Goal: Task Accomplishment & Management: Manage account settings

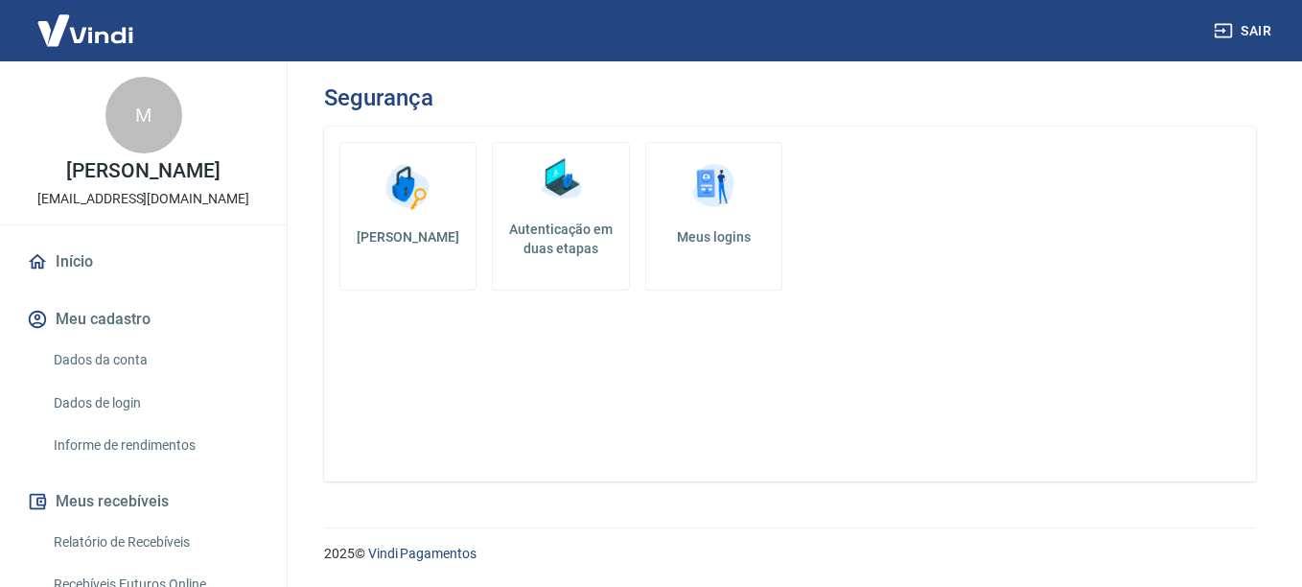
click at [548, 226] on h5 "Autenticação em duas etapas" at bounding box center [561, 239] width 120 height 38
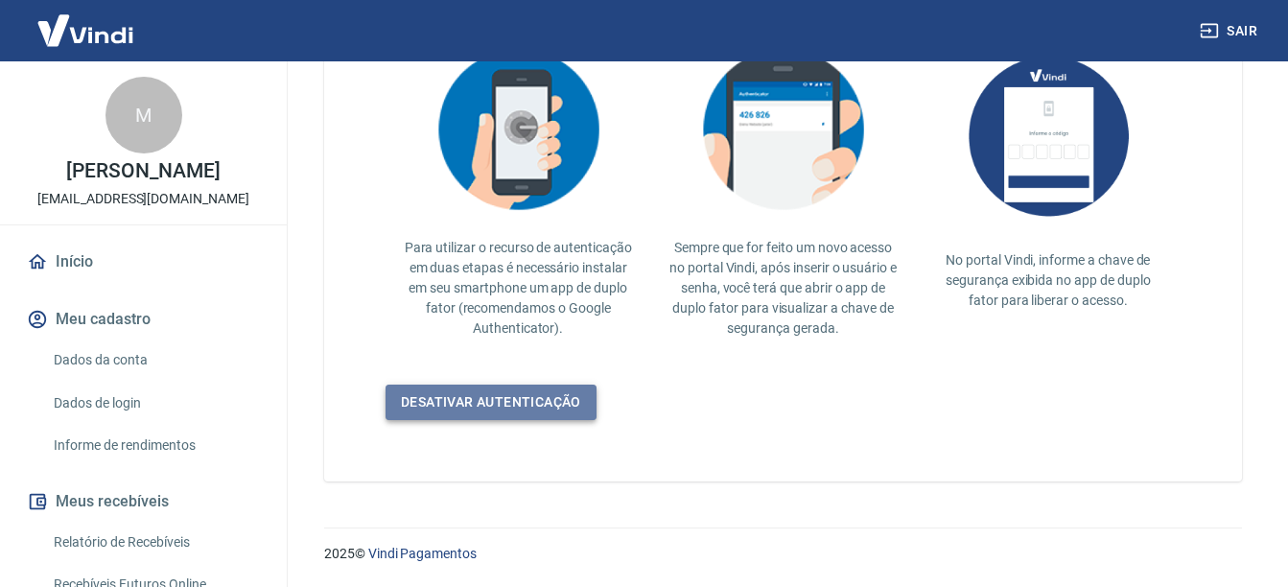
click at [538, 401] on link "Desativar autenticação" at bounding box center [490, 402] width 211 height 35
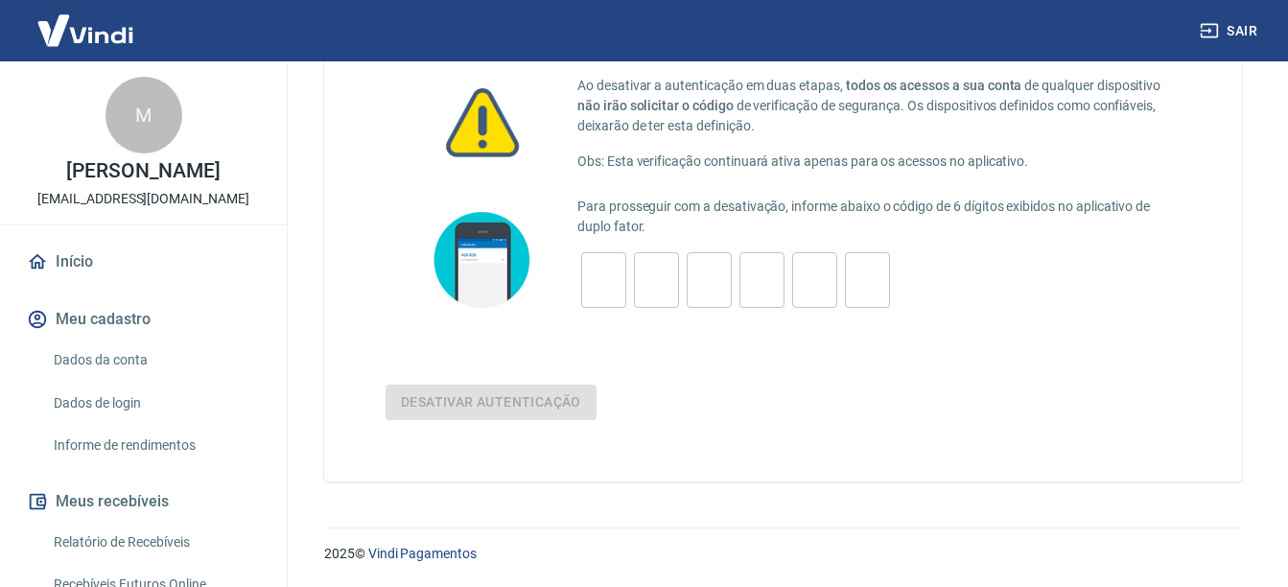
click at [596, 286] on input "tel" at bounding box center [603, 280] width 45 height 41
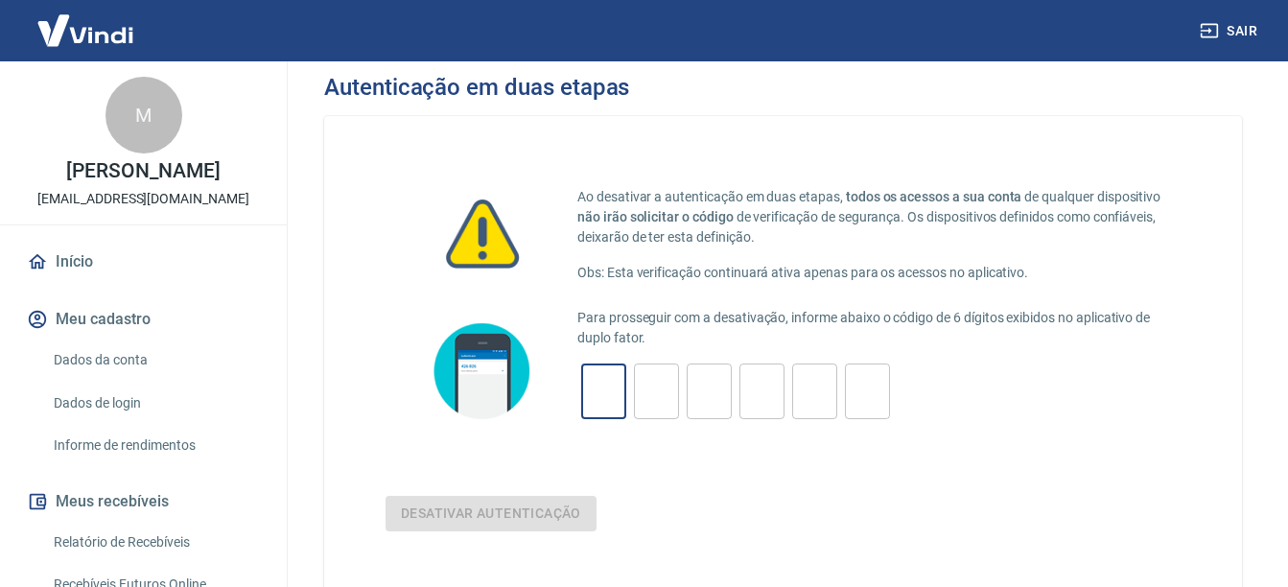
scroll to position [0, 0]
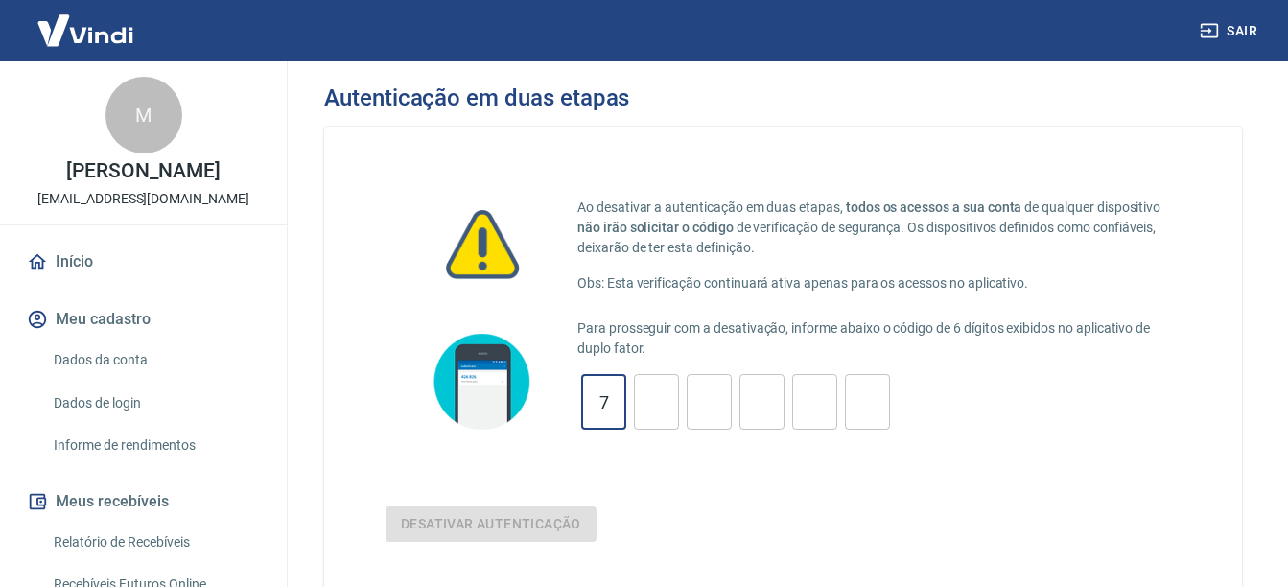
type input "7"
type input "1"
type input "0"
type input "6"
type input "9"
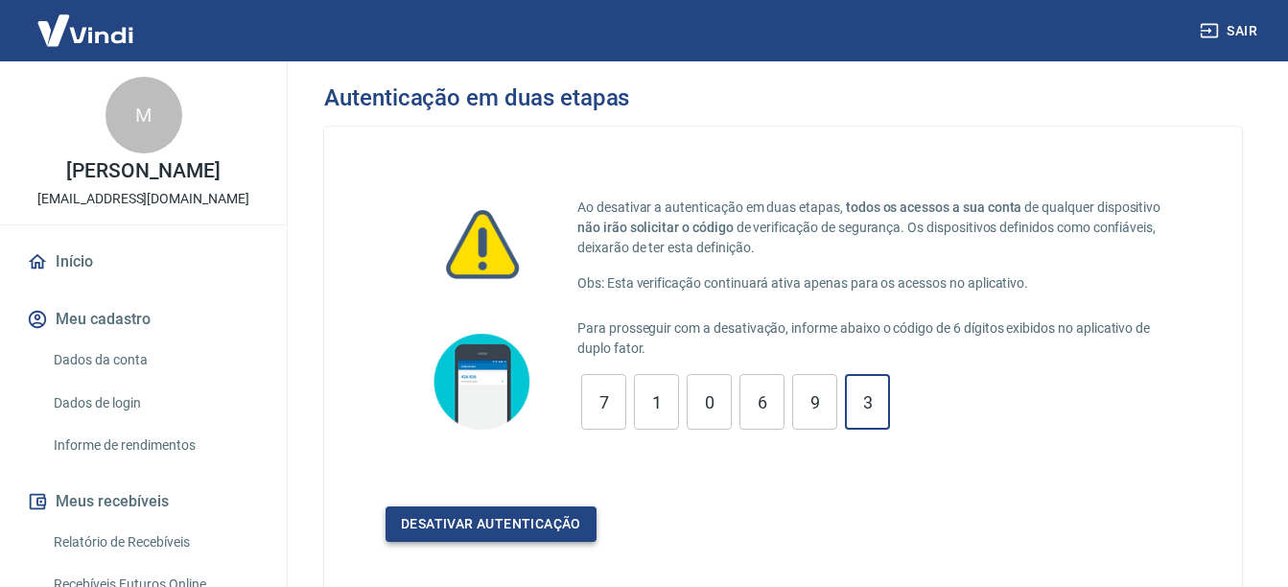
type input "3"
click at [436, 522] on button "Desativar autenticação" at bounding box center [490, 523] width 211 height 35
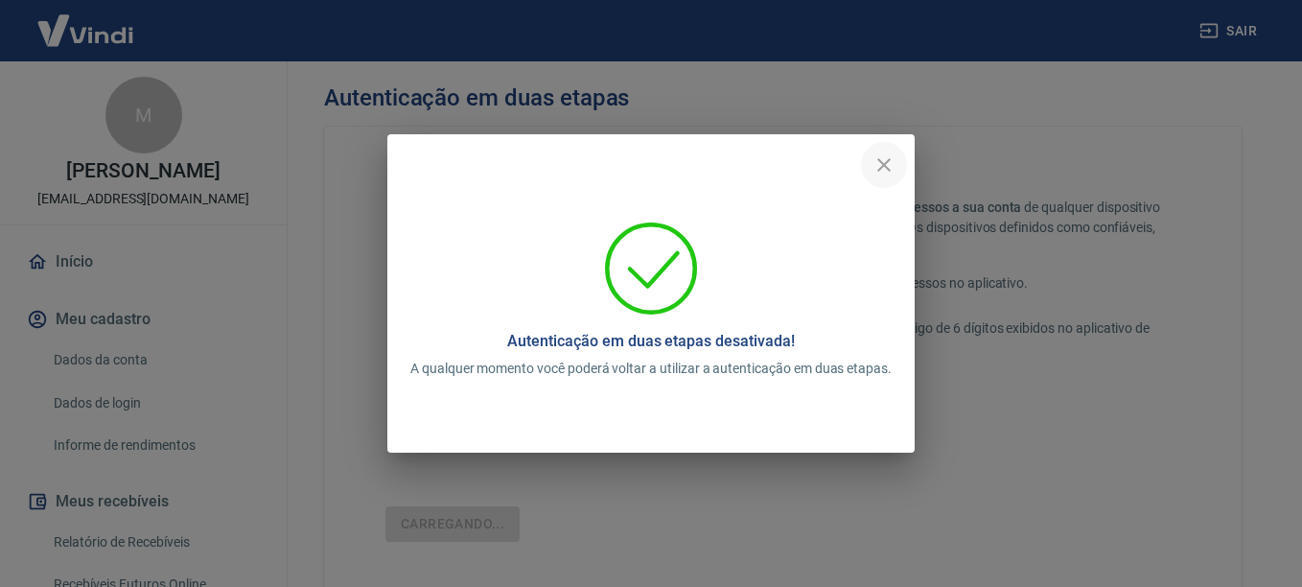
click at [885, 156] on icon "close" at bounding box center [884, 164] width 23 height 23
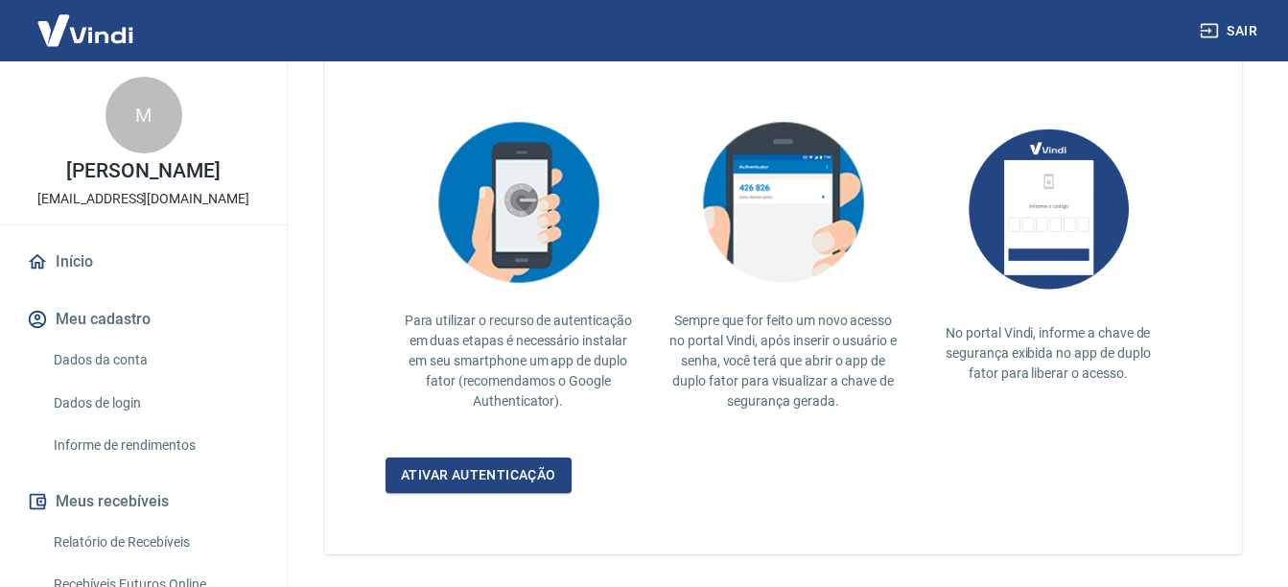
scroll to position [474, 0]
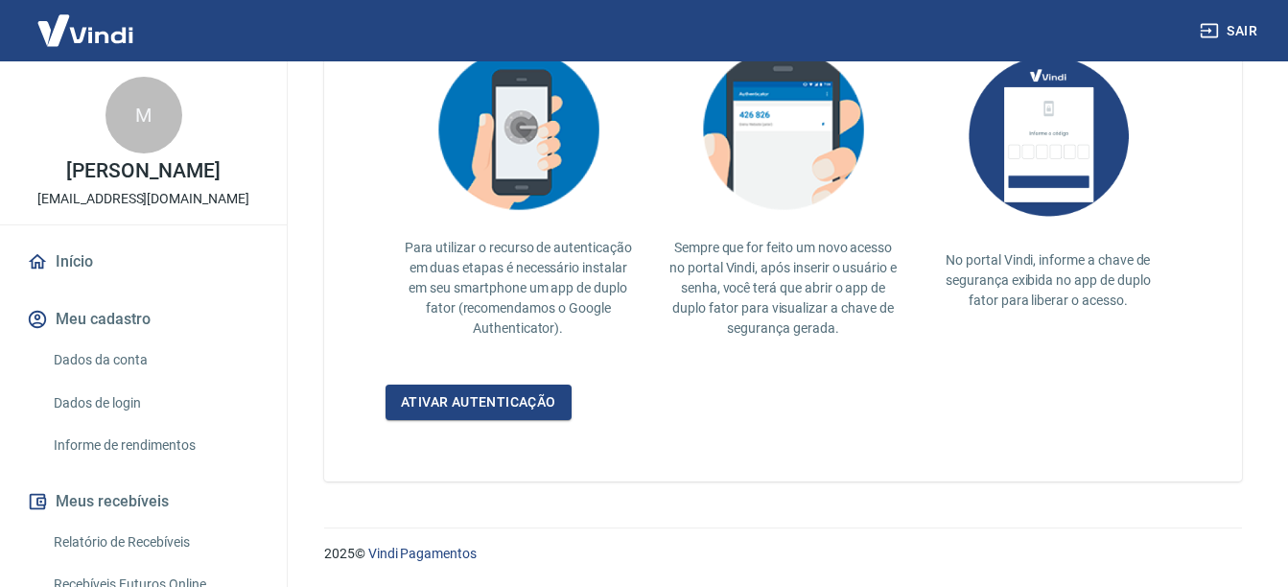
click at [1243, 34] on button "Sair" at bounding box center [1230, 30] width 69 height 35
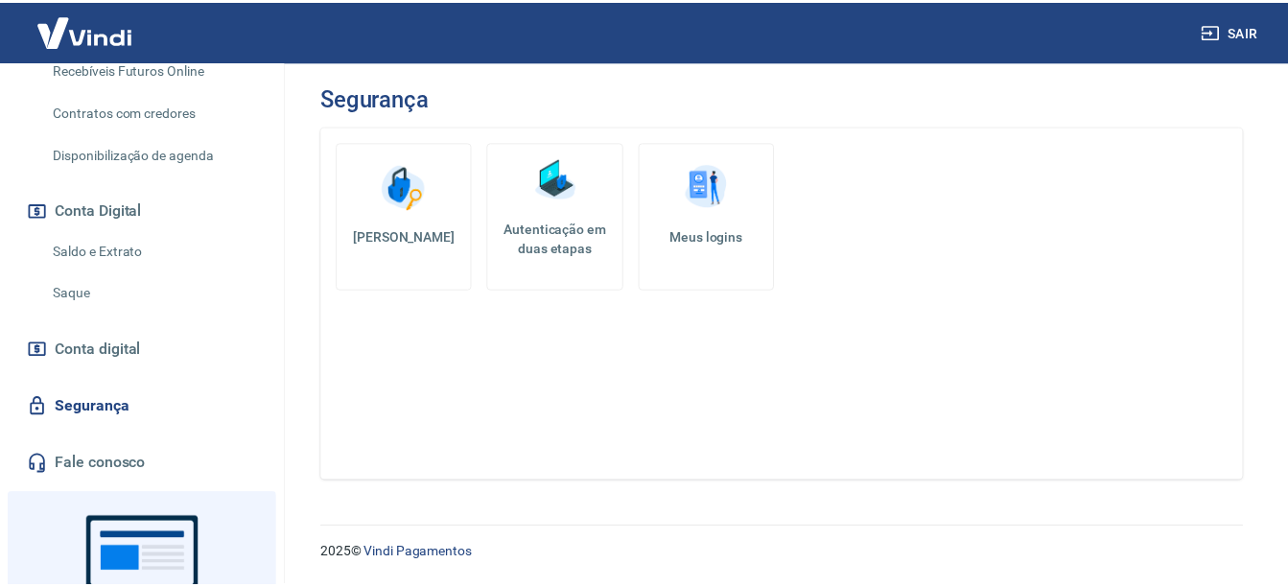
scroll to position [575, 0]
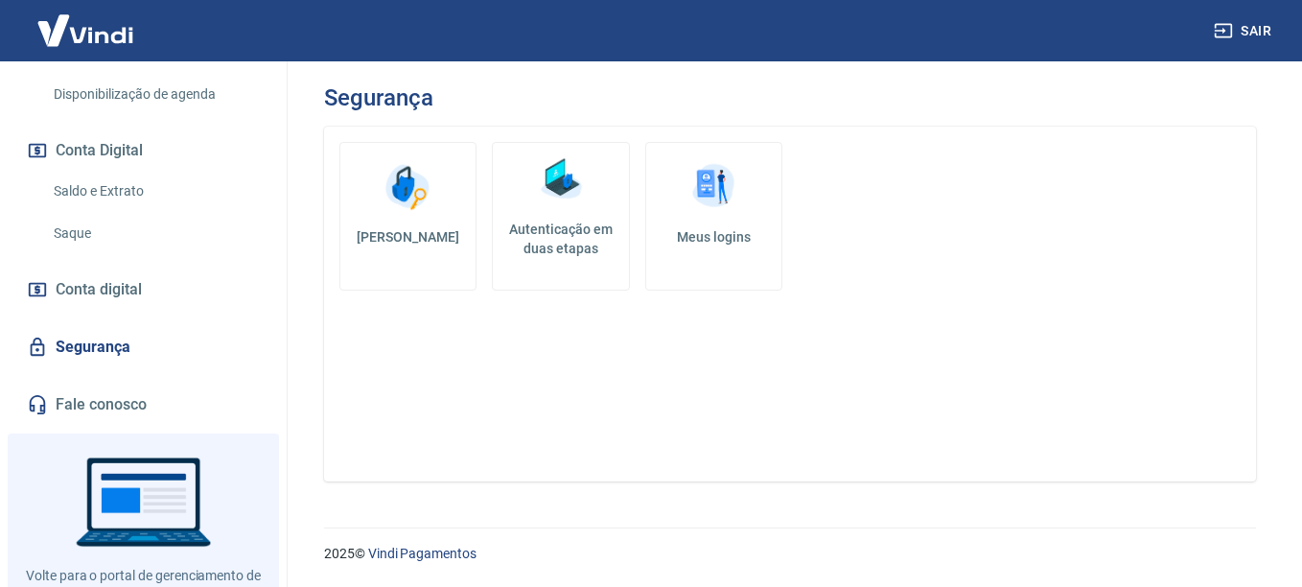
click at [94, 426] on link "Fale conosco" at bounding box center [143, 405] width 241 height 42
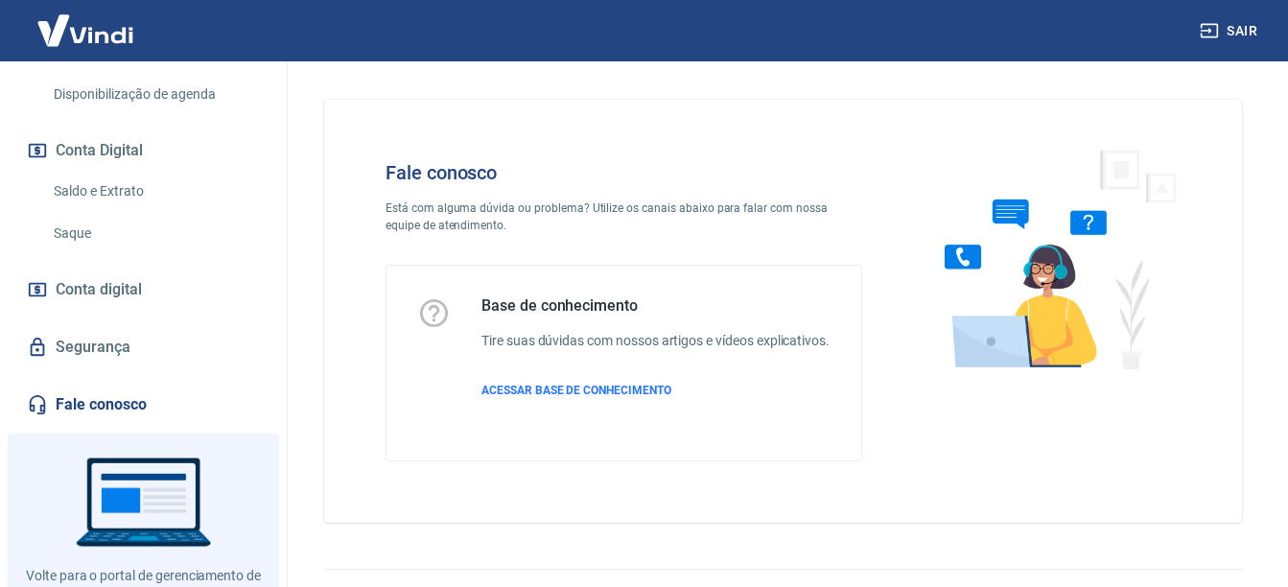
click at [112, 367] on link "Segurança" at bounding box center [143, 347] width 241 height 42
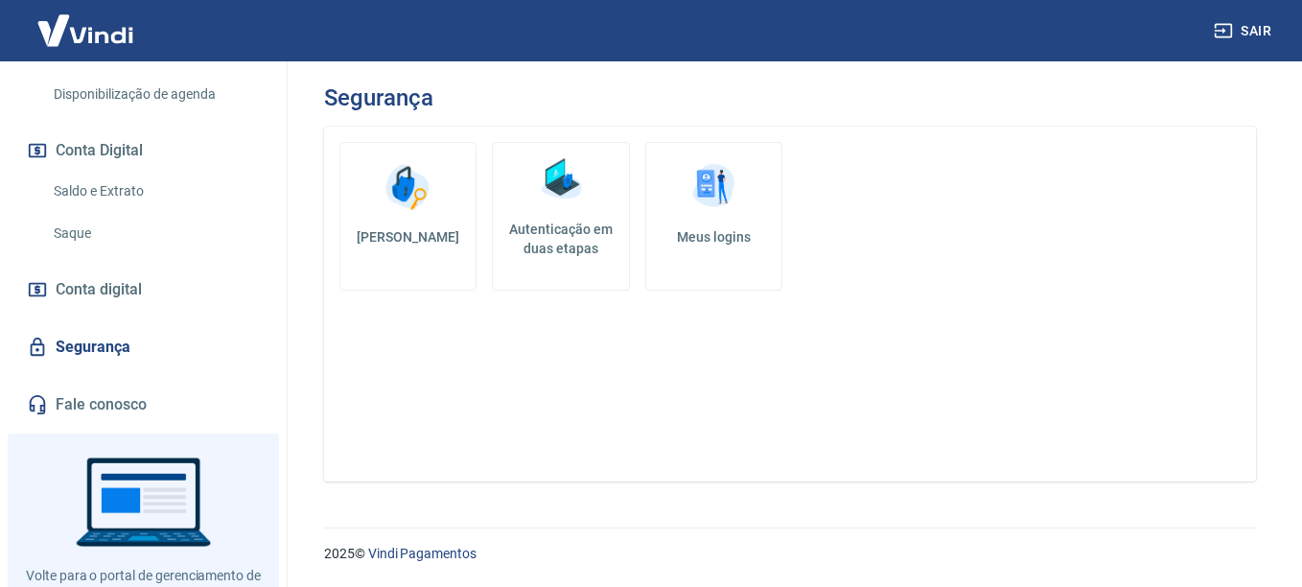
click at [571, 229] on h5 "Autenticação em duas etapas" at bounding box center [561, 239] width 120 height 38
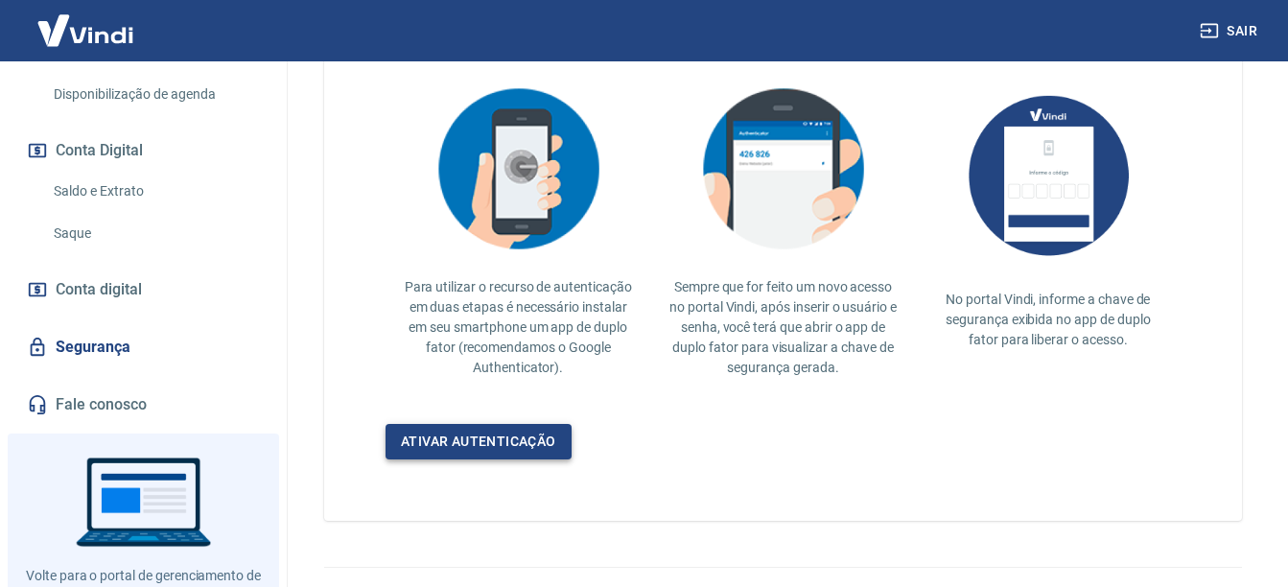
scroll to position [474, 0]
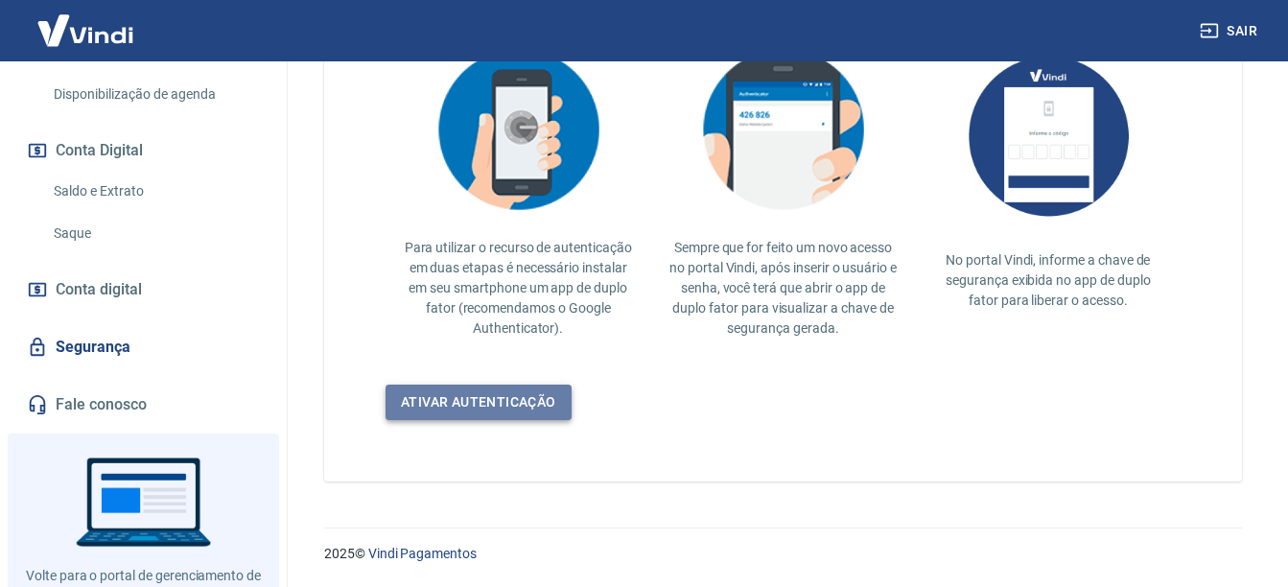
click at [529, 390] on link "Ativar autenticação" at bounding box center [478, 402] width 186 height 35
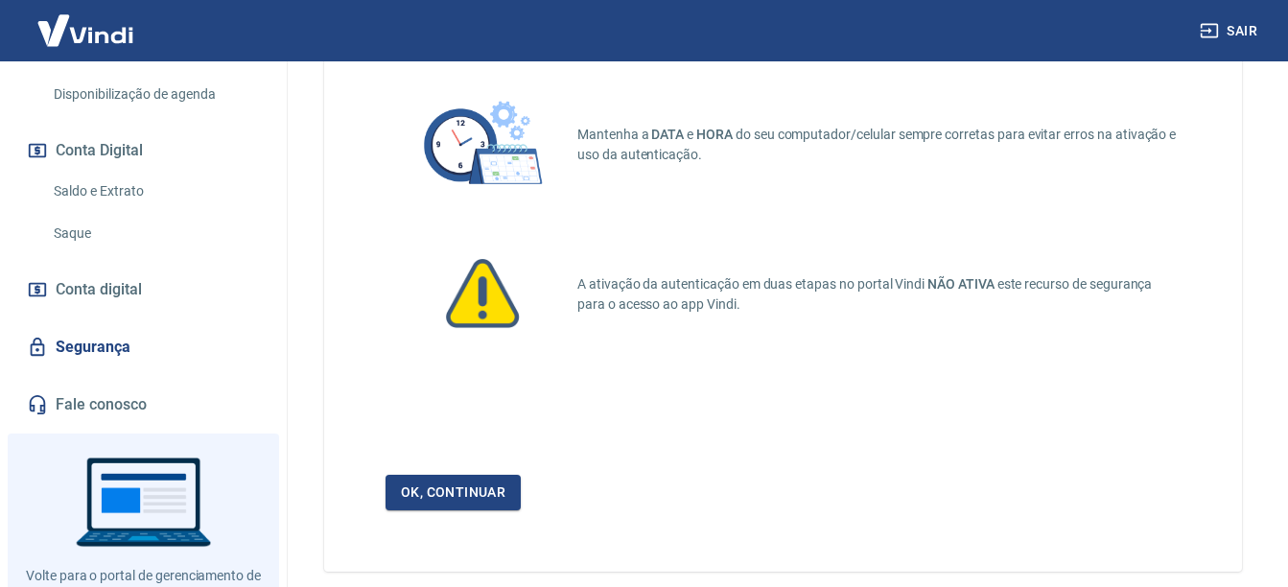
scroll to position [210, 0]
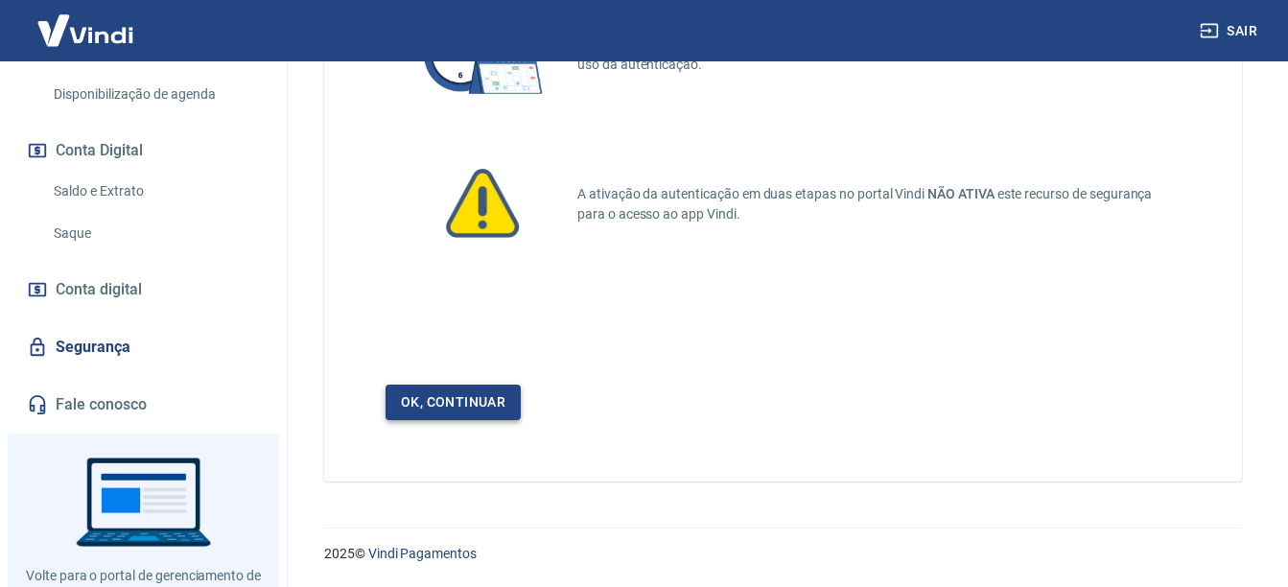
click at [431, 403] on link "Ok, continuar" at bounding box center [452, 402] width 135 height 35
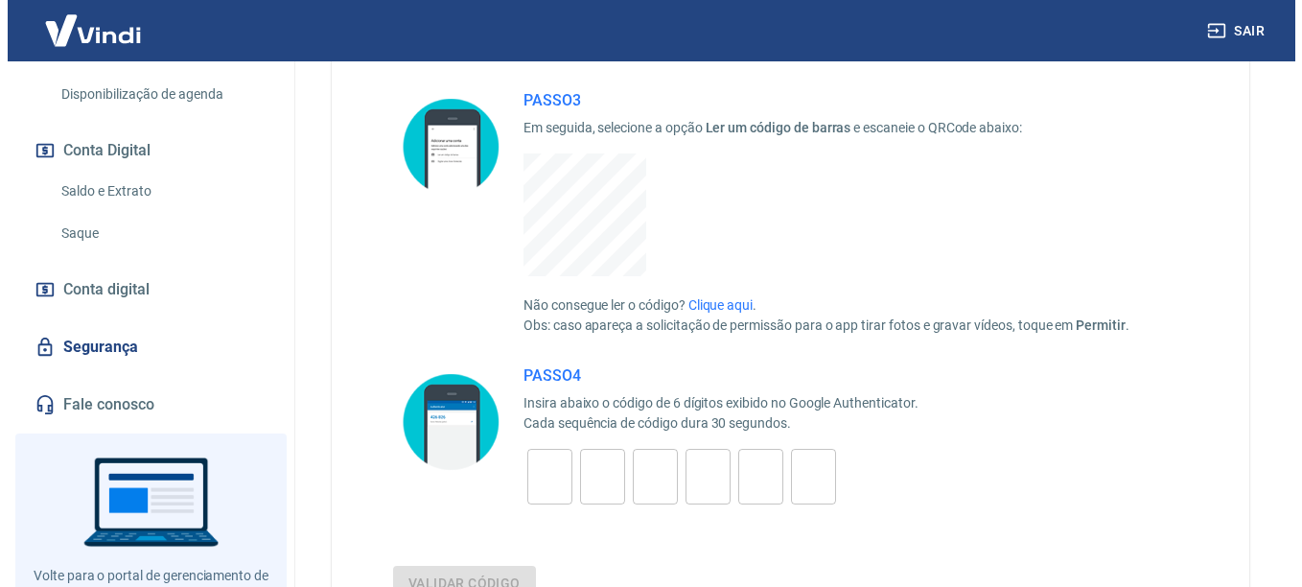
scroll to position [479, 0]
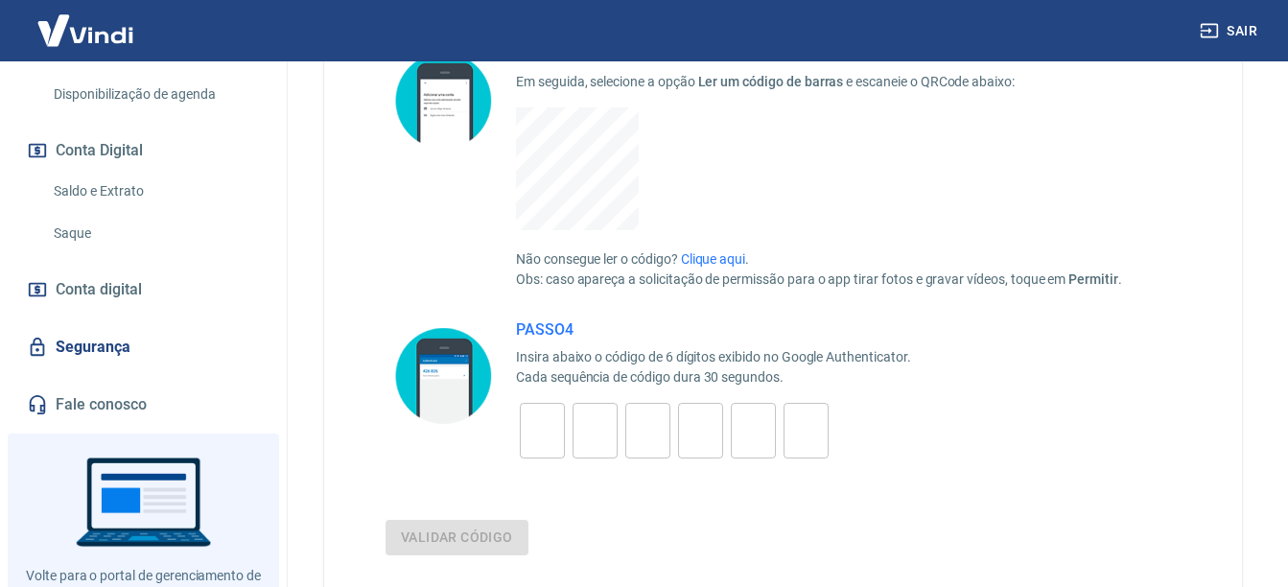
click at [548, 435] on input "tel" at bounding box center [542, 430] width 45 height 41
type input "6"
type input "2"
type input "8"
type input "3"
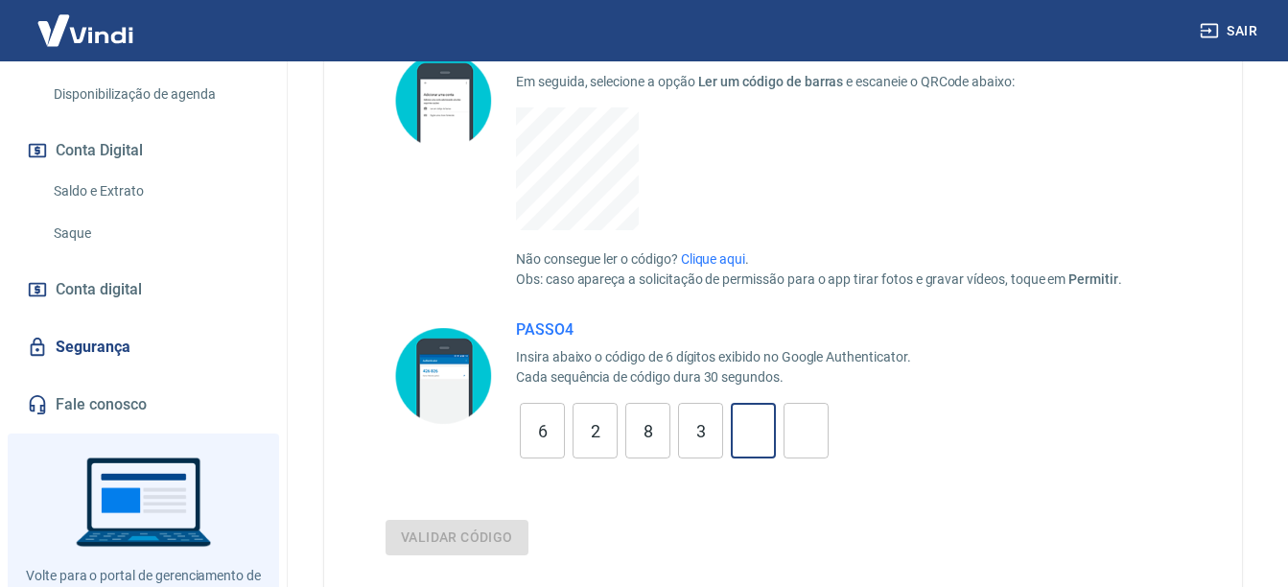
type input "8"
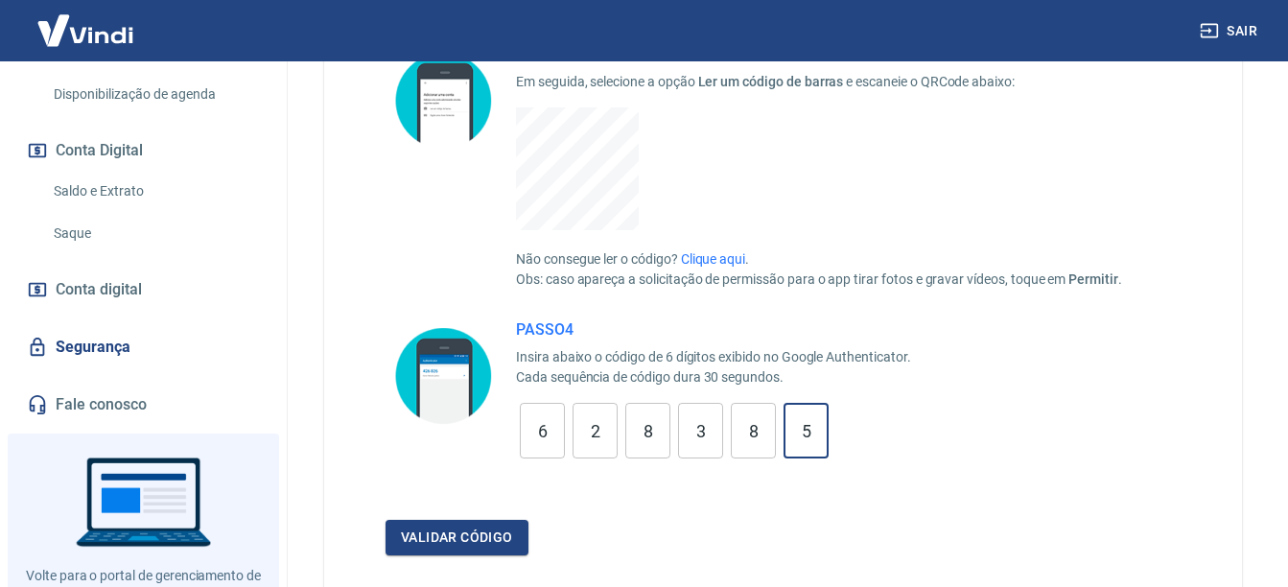
type input "5"
click at [478, 557] on div "Vamos lá! PASSO 1 Instale o aplicativo Google Authenticator em seu celular, dis…" at bounding box center [783, 131] width 918 height 969
click at [488, 543] on button "Validar código" at bounding box center [456, 537] width 143 height 35
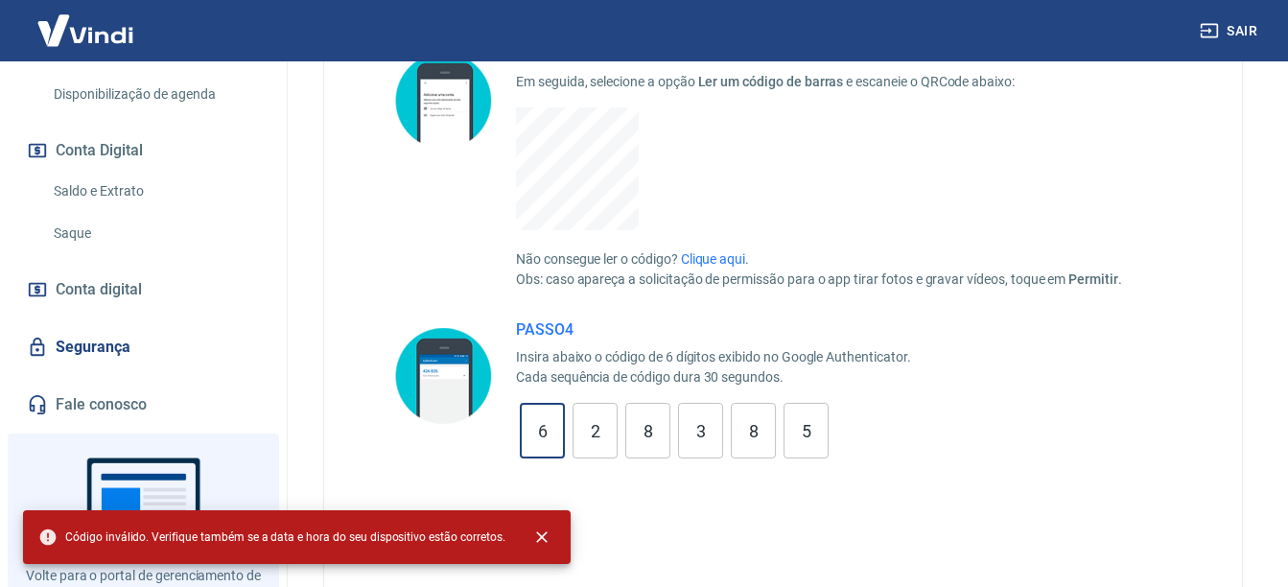
click at [547, 429] on input "6" at bounding box center [542, 430] width 45 height 41
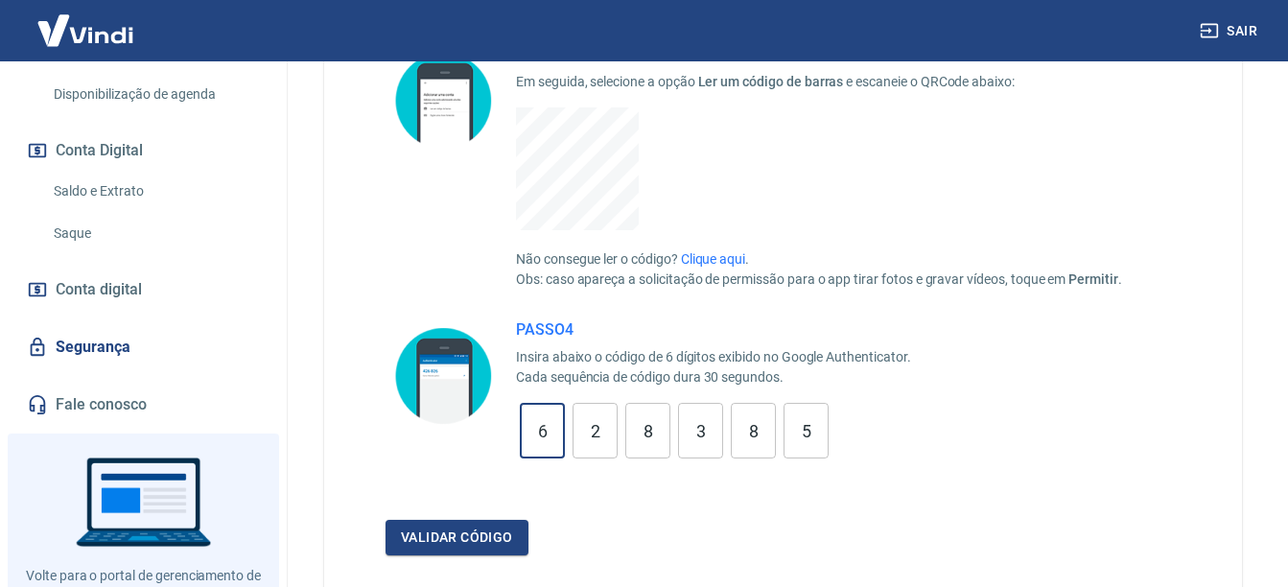
type input "6"
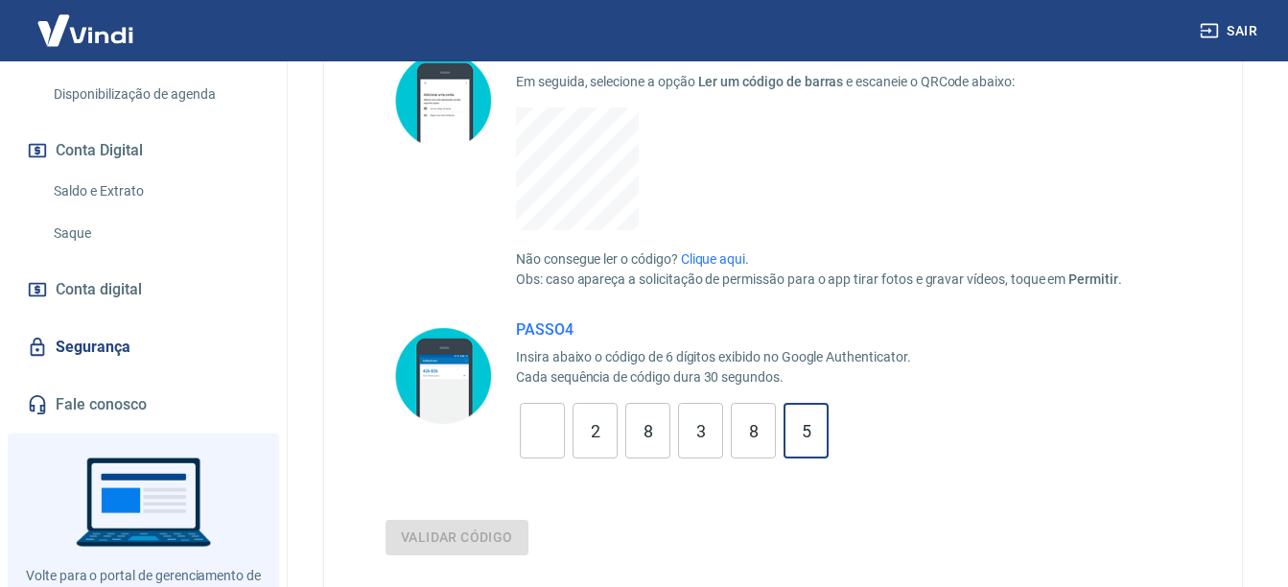
click at [817, 439] on input "5" at bounding box center [805, 430] width 45 height 41
type input "5"
type input "8"
type input "3"
type input "8"
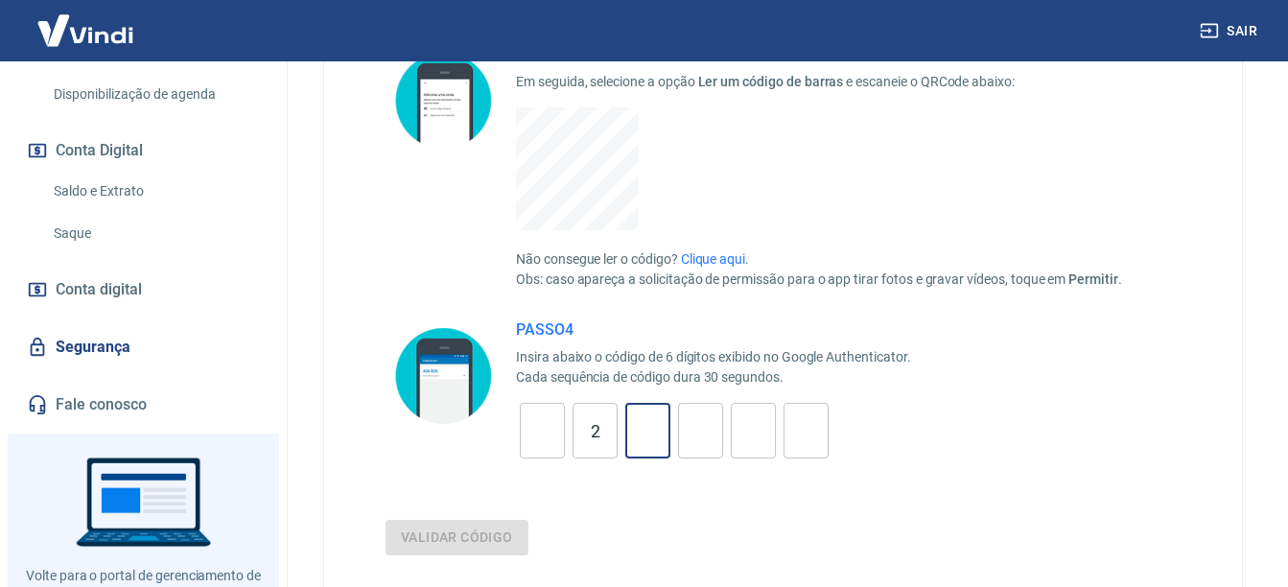
type input "2"
type input "5"
type input "9"
type input "7"
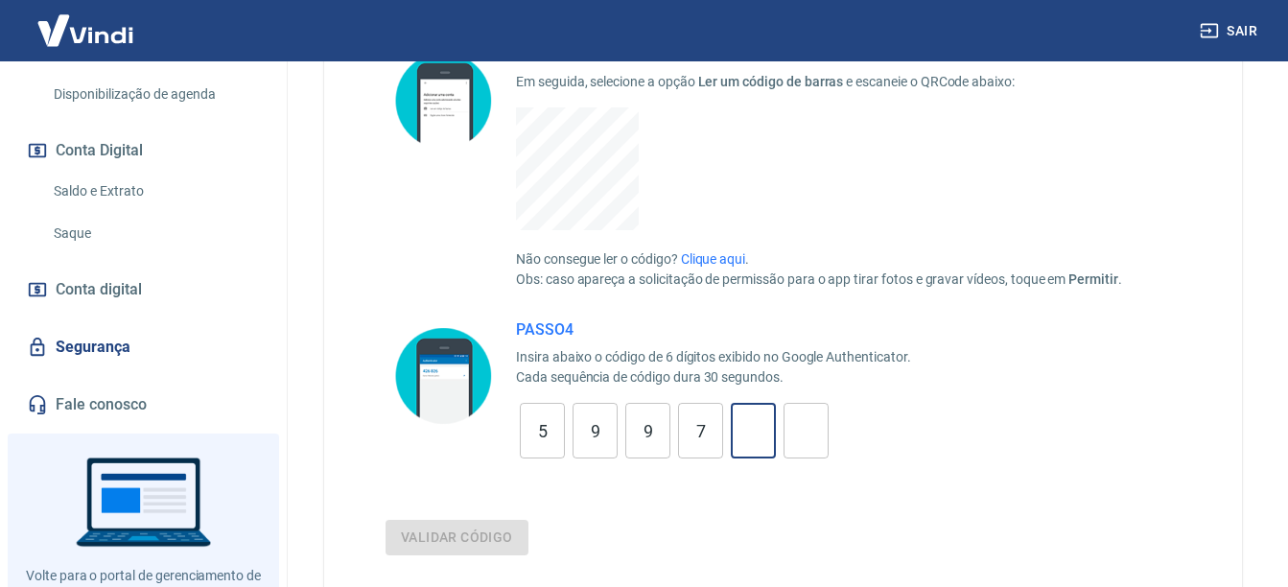
type input "6"
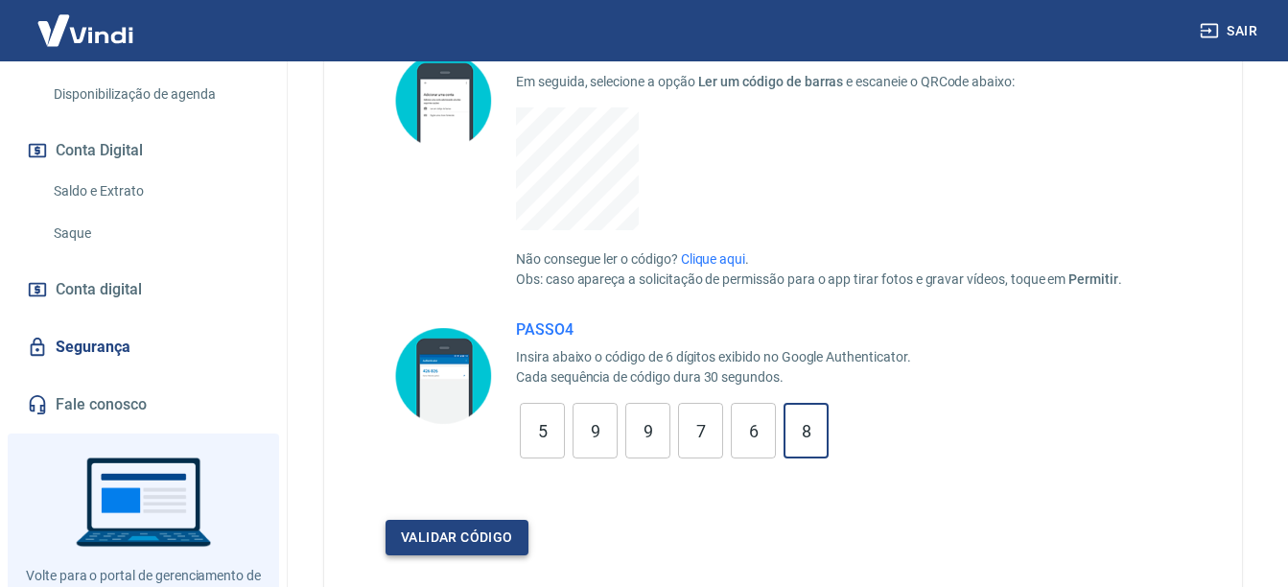
type input "8"
click at [487, 537] on button "Validar código" at bounding box center [456, 537] width 143 height 35
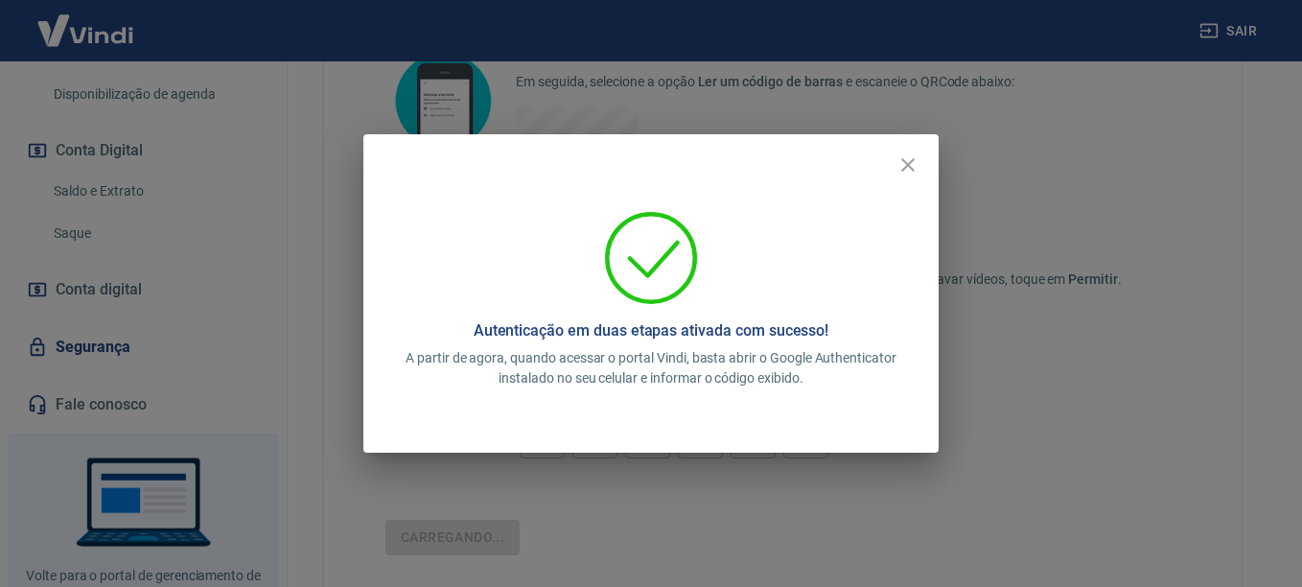
click at [646, 333] on h5 "Autenticação em duas etapas ativada com sucesso!" at bounding box center [652, 330] width 356 height 19
click at [903, 168] on icon "close" at bounding box center [908, 164] width 23 height 23
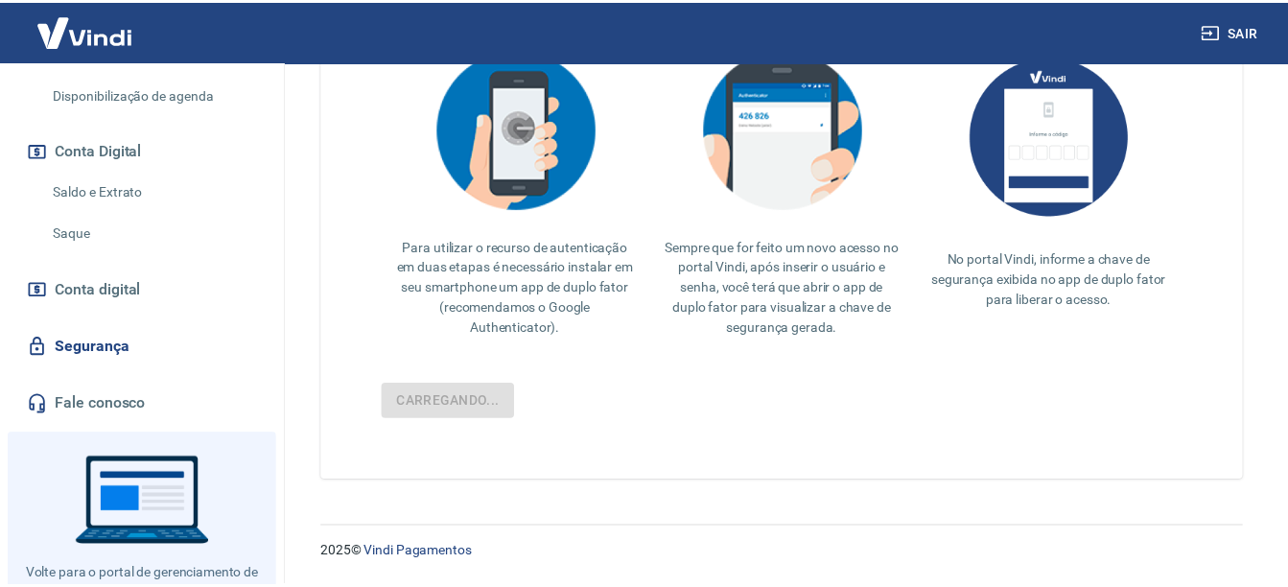
scroll to position [474, 0]
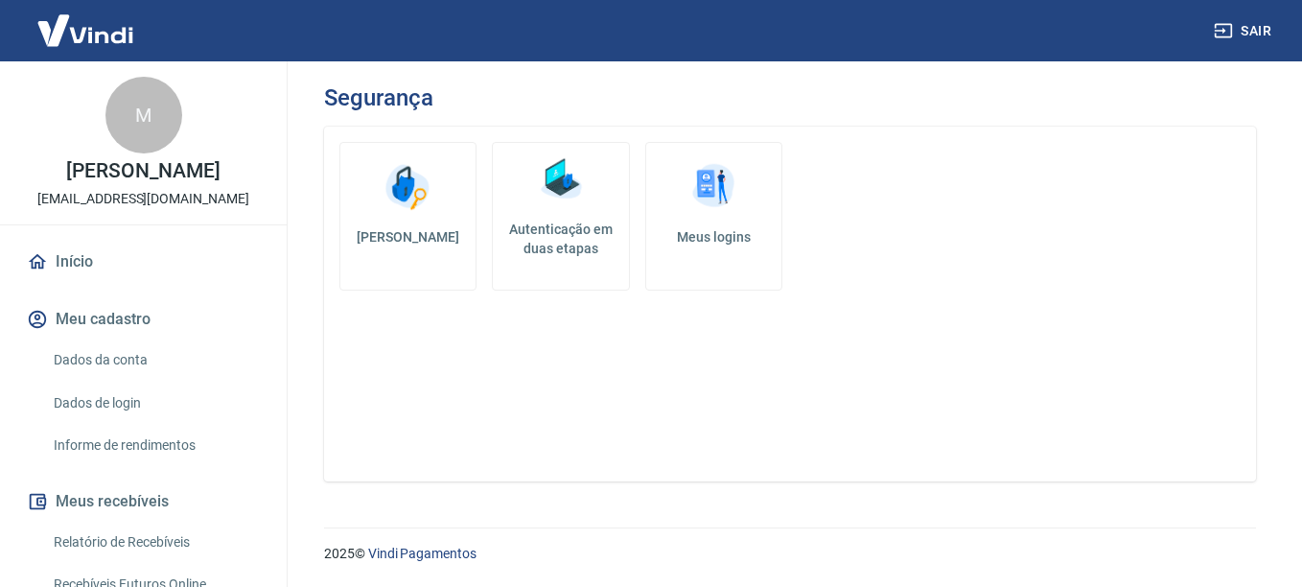
click at [573, 248] on h5 "Autenticação em duas etapas" at bounding box center [561, 239] width 120 height 38
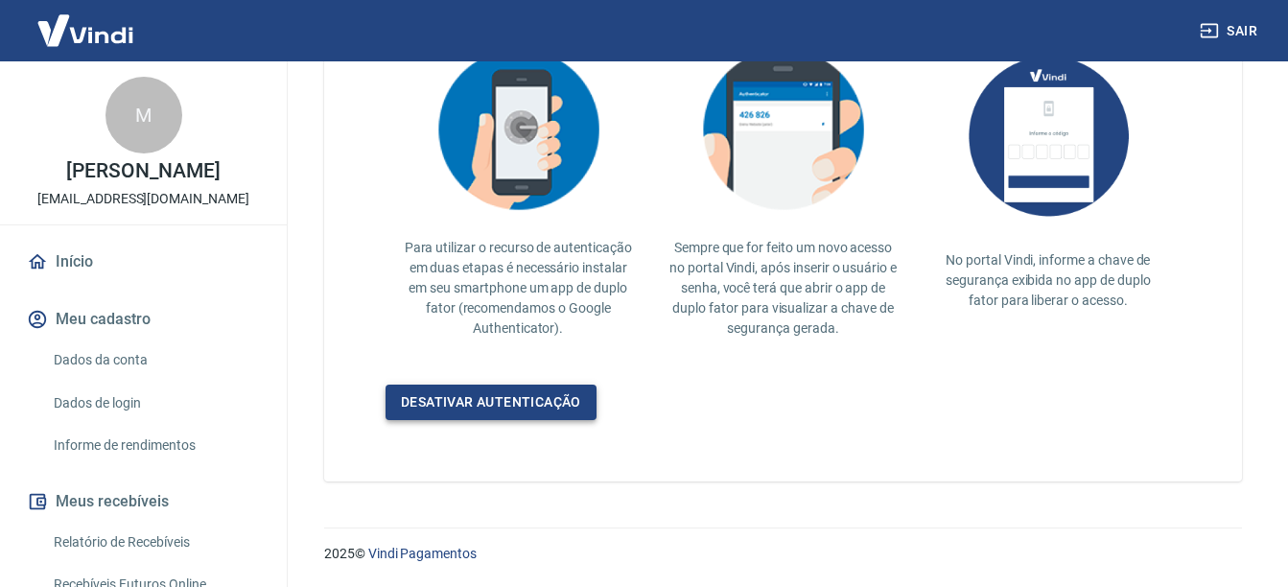
click at [461, 399] on link "Desativar autenticação" at bounding box center [490, 402] width 211 height 35
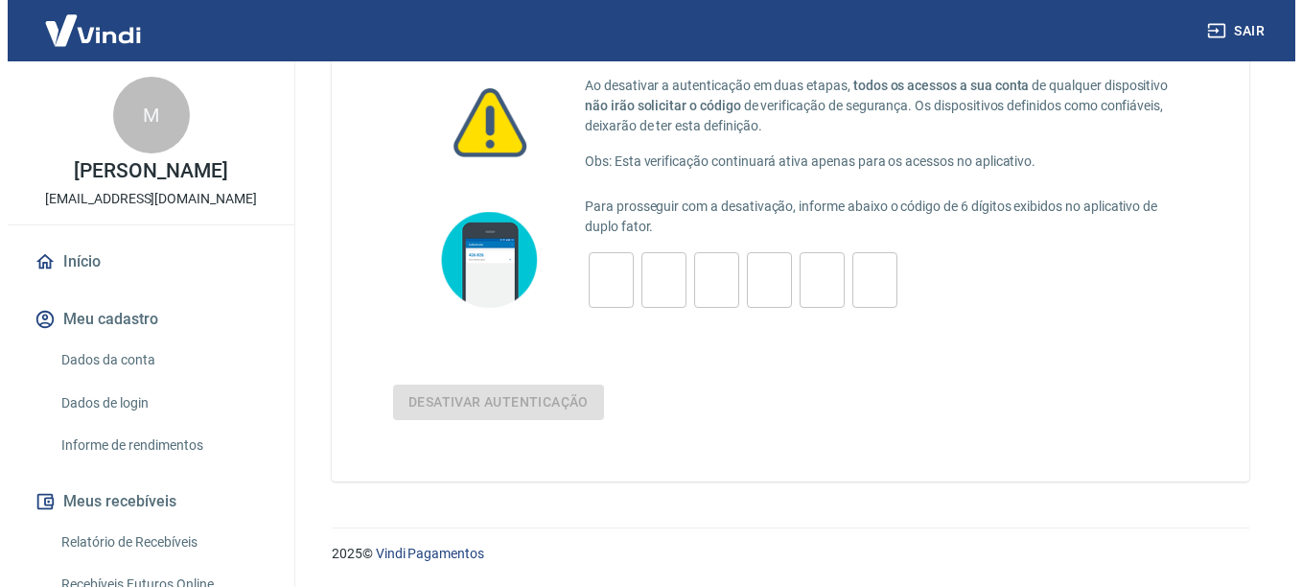
scroll to position [122, 0]
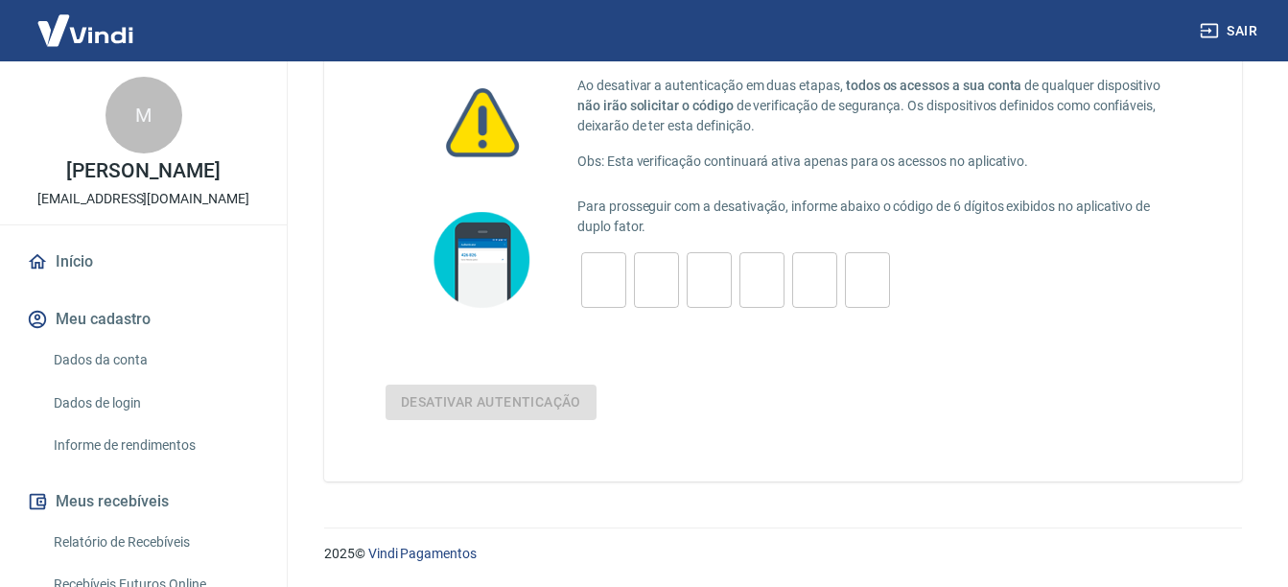
click at [612, 268] on input "tel" at bounding box center [603, 280] width 45 height 41
type input "3"
type input "5"
type input "0"
type input "6"
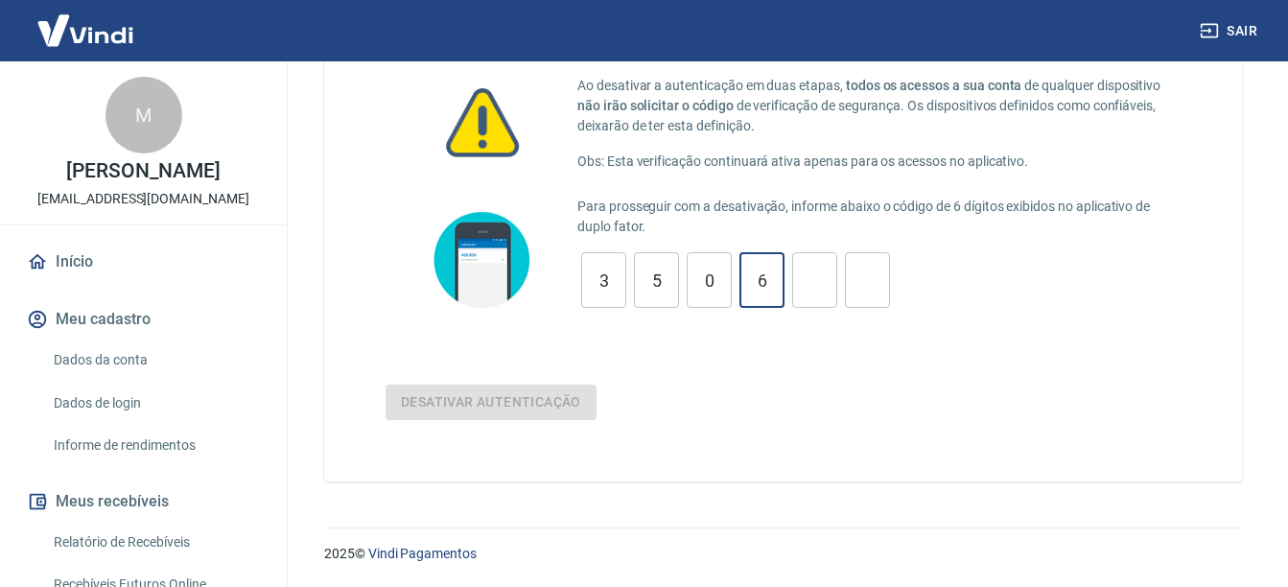
type input "6"
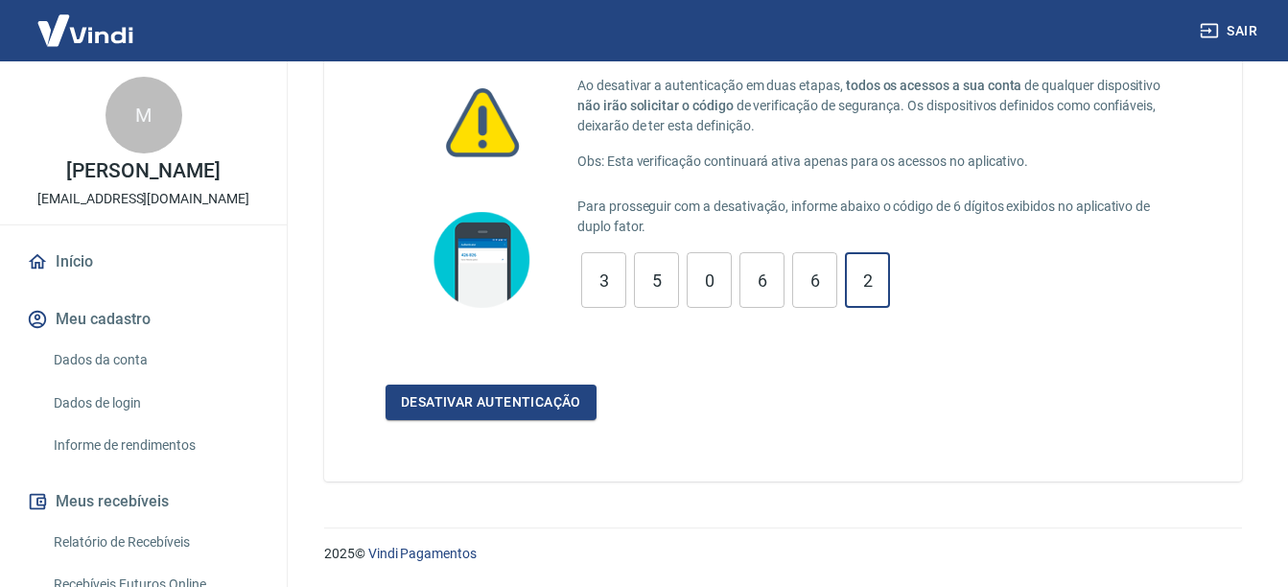
type input "2"
click at [537, 384] on form "Para prosseguir com a desativação, informe abaixo o código de 6 dígitos exibido…" at bounding box center [782, 308] width 795 height 223
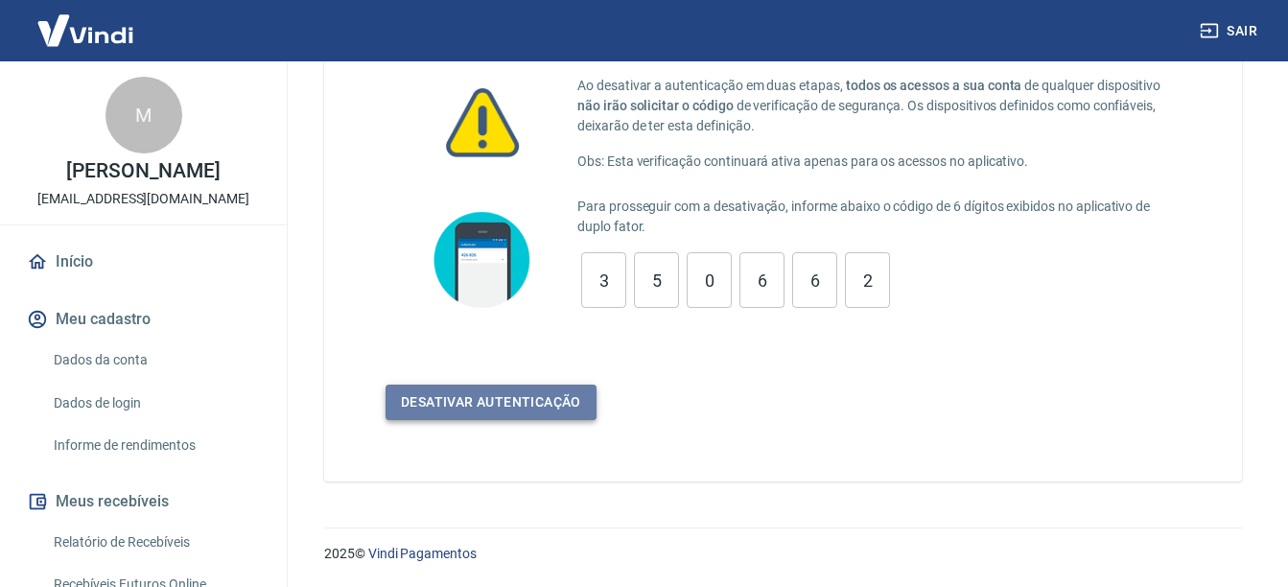
click at [530, 395] on button "Desativar autenticação" at bounding box center [490, 402] width 211 height 35
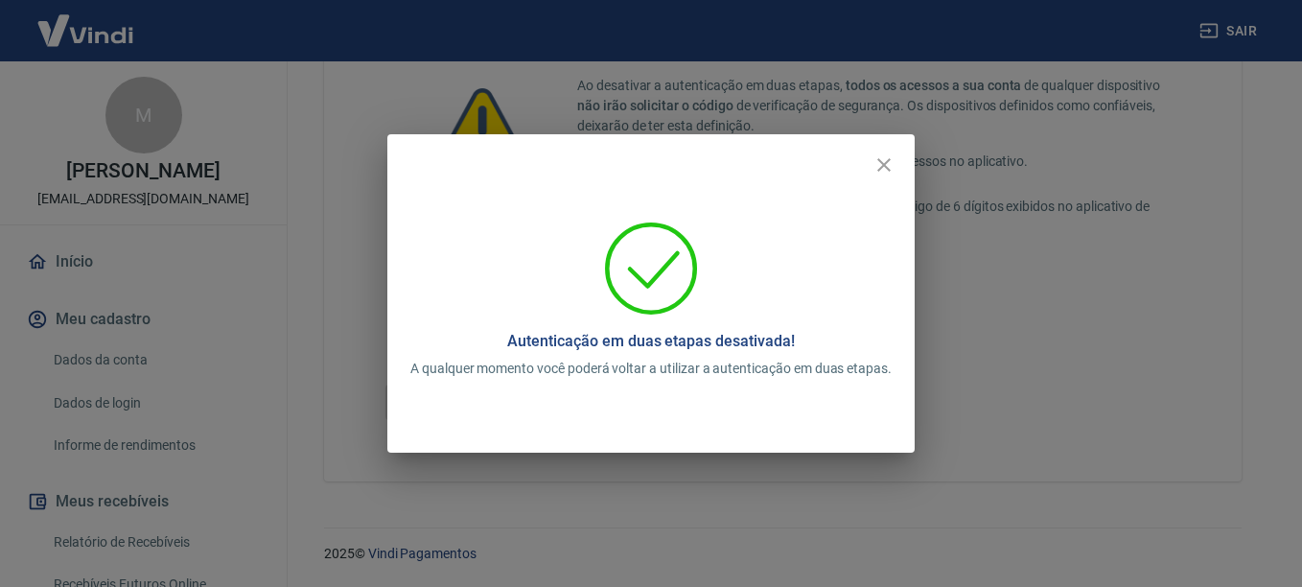
click at [587, 381] on div "Autenticação em duas etapas desativada! A qualquer momento você poderá voltar a…" at bounding box center [650, 309] width 527 height 288
click at [882, 153] on icon "close" at bounding box center [884, 164] width 23 height 23
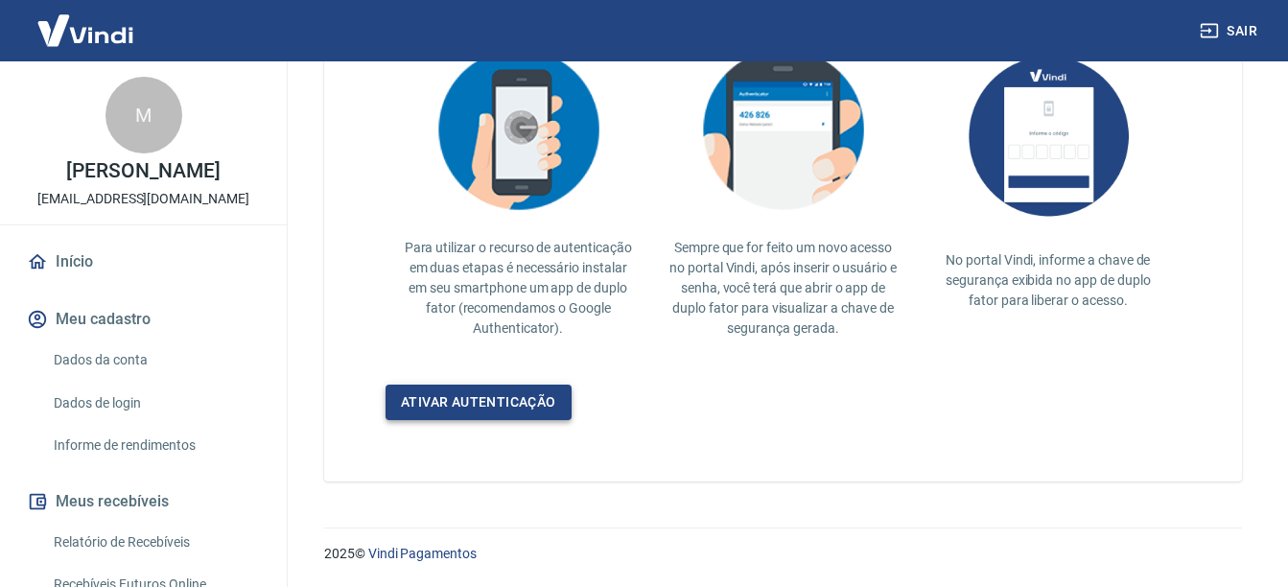
click at [454, 389] on link "Ativar autenticação" at bounding box center [478, 402] width 186 height 35
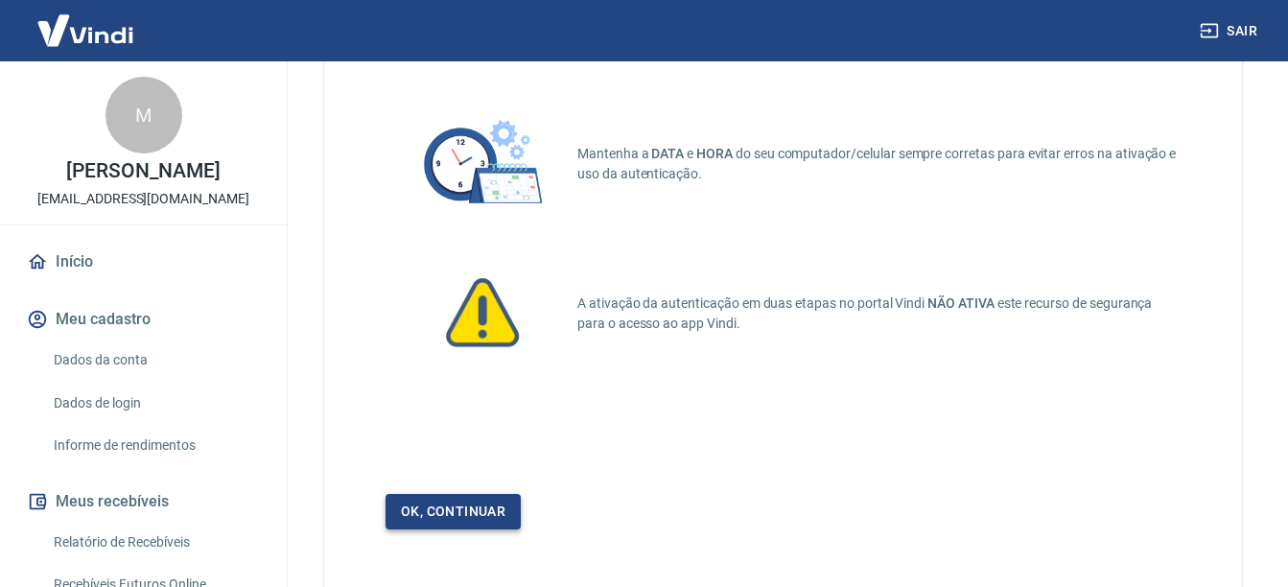
scroll to position [210, 0]
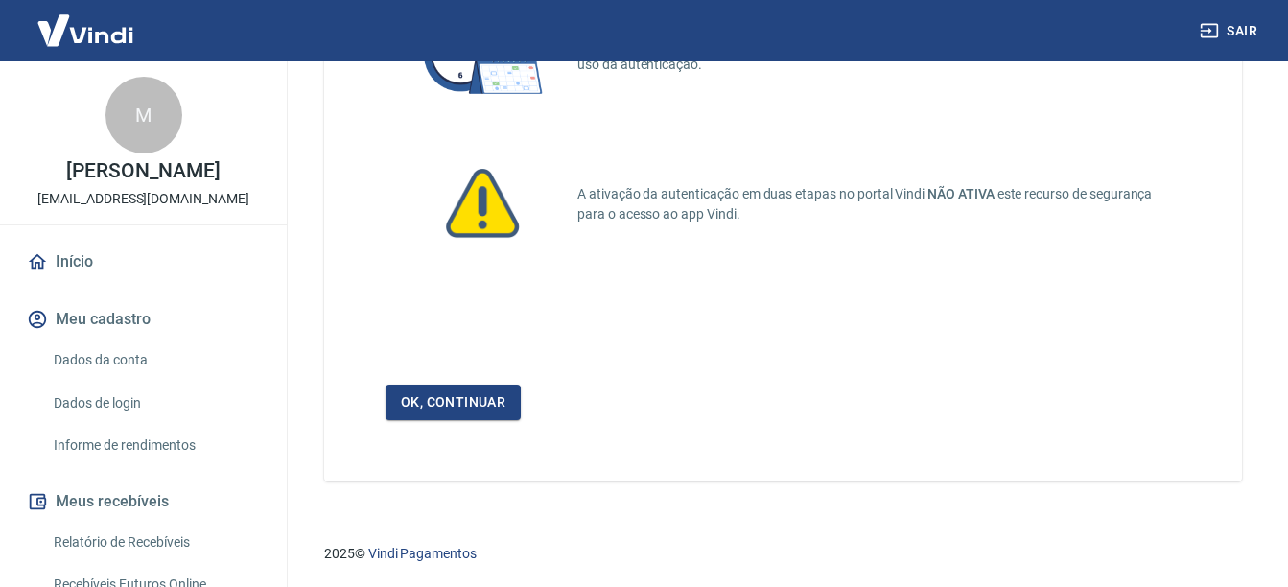
click at [450, 419] on link "Ok, continuar" at bounding box center [452, 402] width 135 height 35
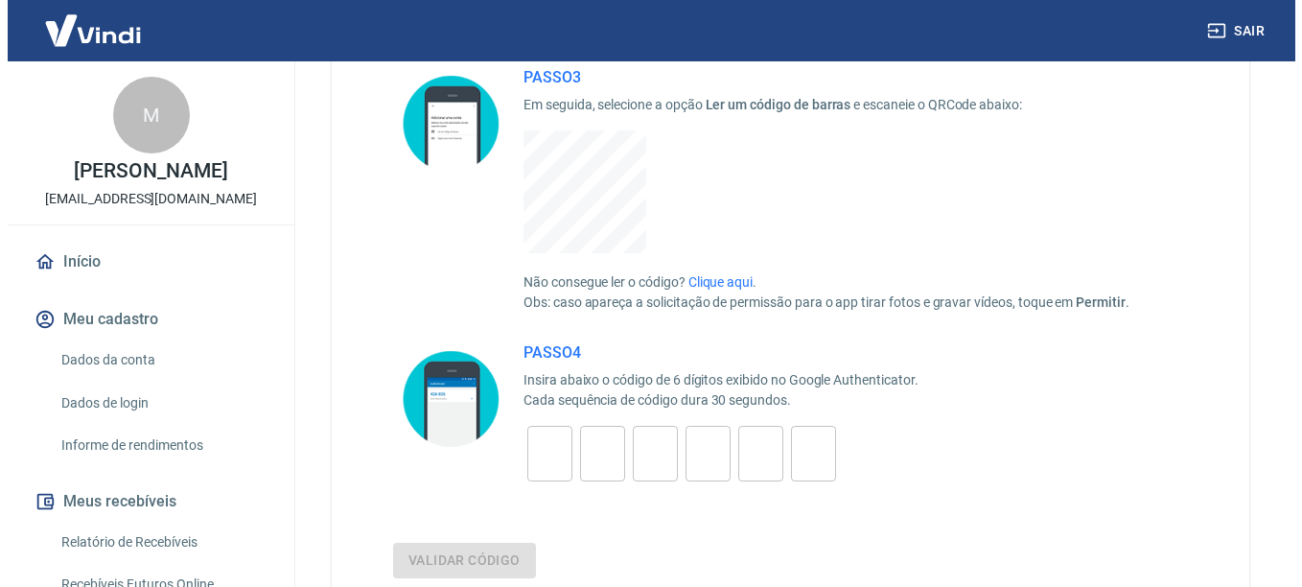
scroll to position [479, 0]
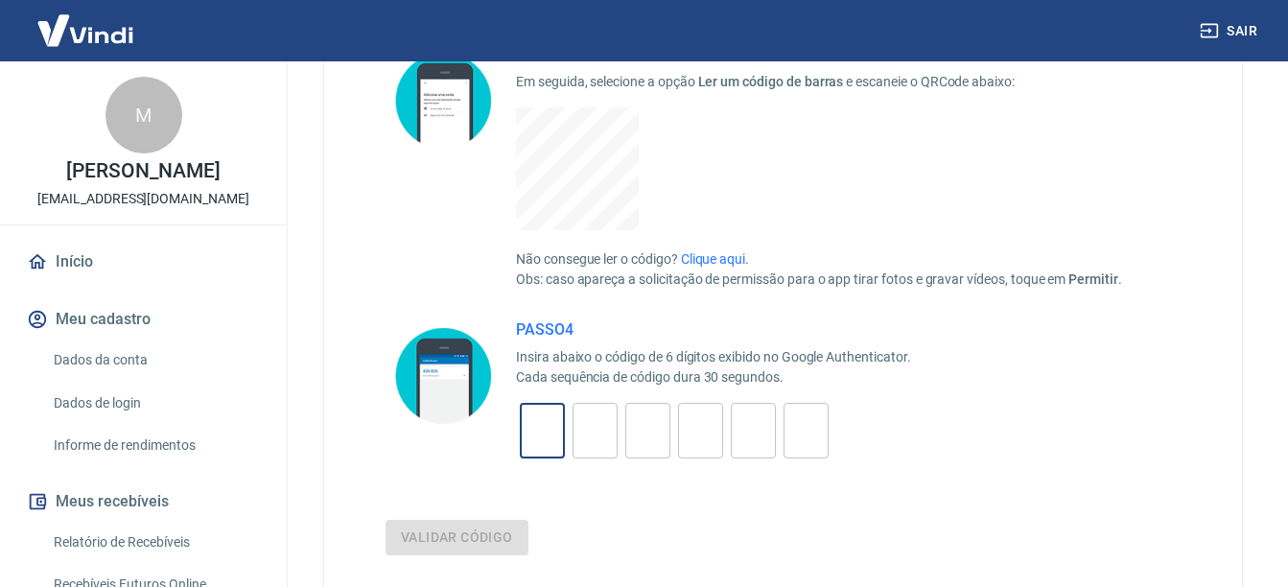
click at [543, 424] on input "tel" at bounding box center [542, 430] width 45 height 41
type input "6"
type input "7"
type input "2"
type input "7"
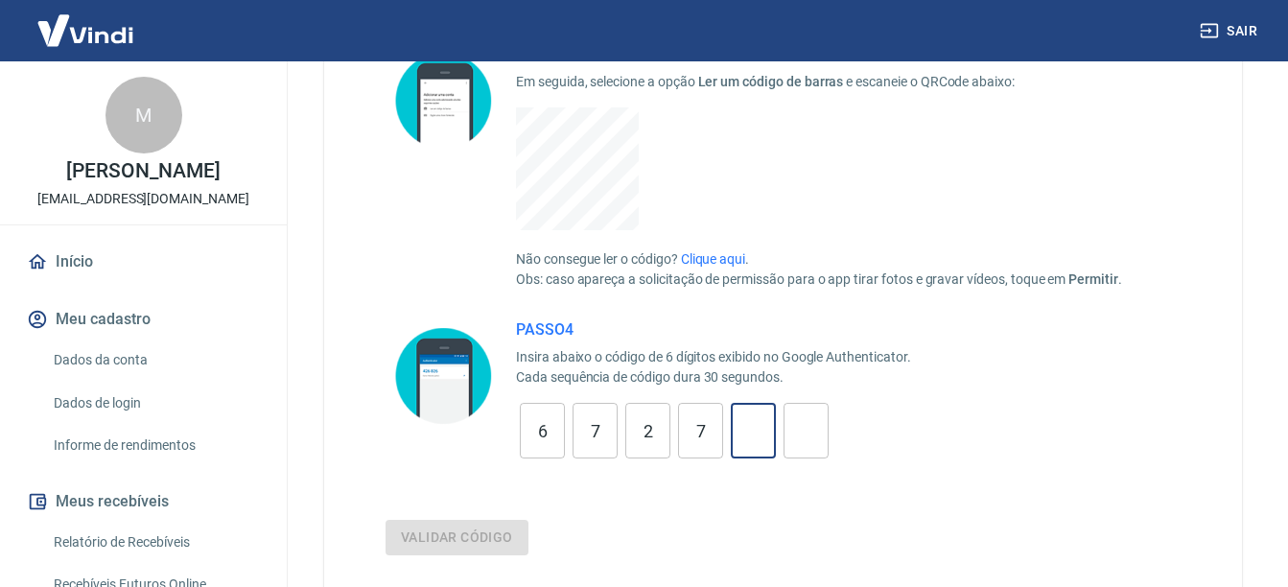
type input "5"
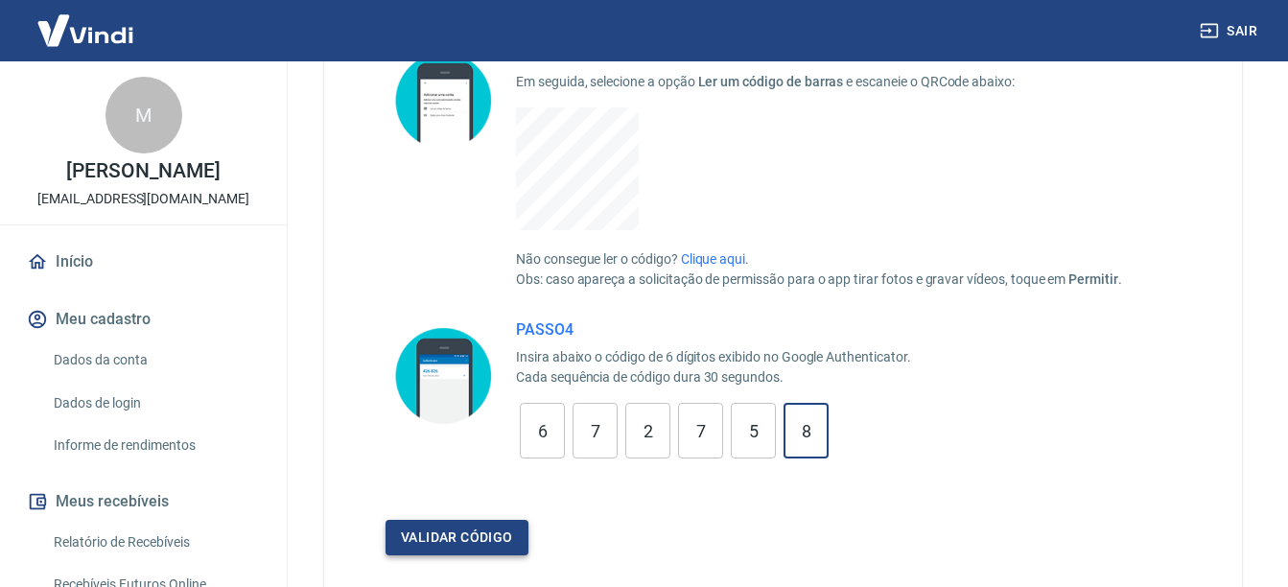
type input "8"
click at [493, 520] on button "Validar código" at bounding box center [456, 537] width 143 height 35
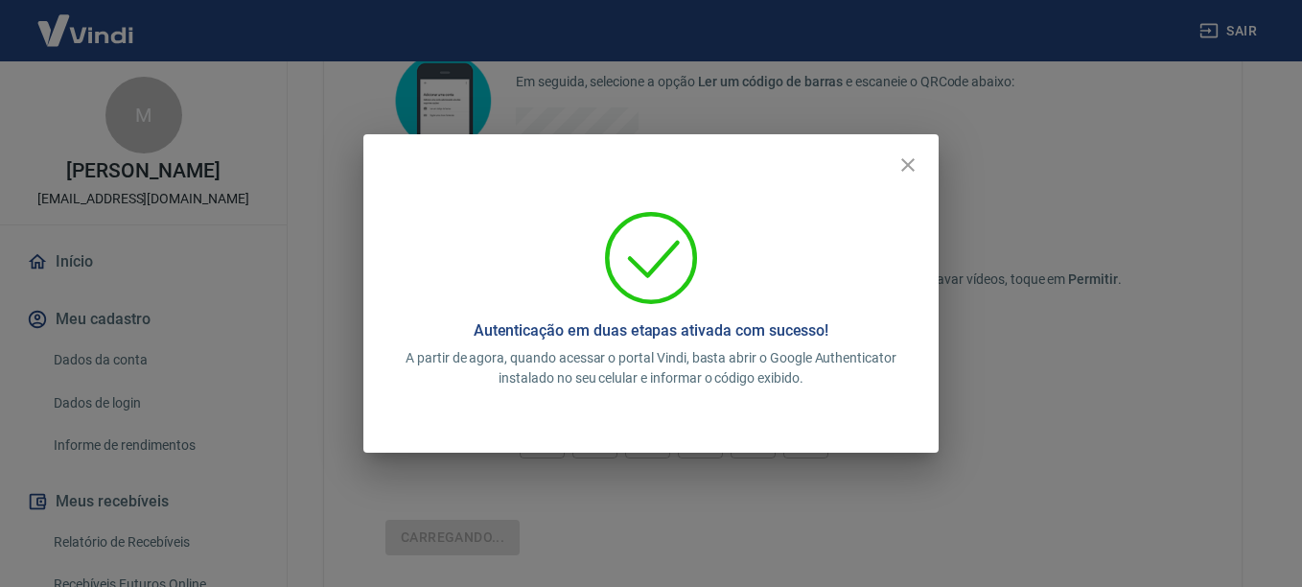
click at [662, 418] on div "Autenticação em duas etapas ativada com sucesso! A partir de agora, quando aces…" at bounding box center [650, 309] width 575 height 288
